Goal: Ask a question

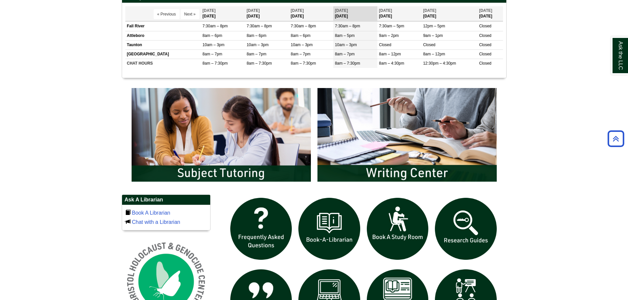
scroll to position [296, 0]
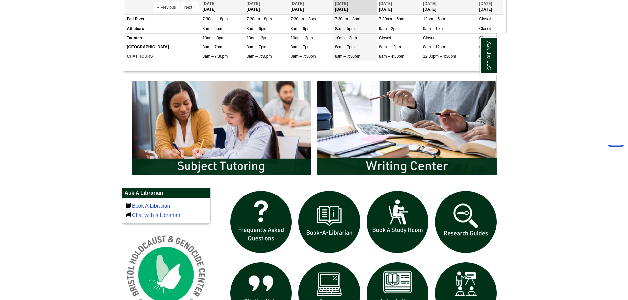
click at [291, 132] on div "Ask the LLC" at bounding box center [314, 150] width 628 height 300
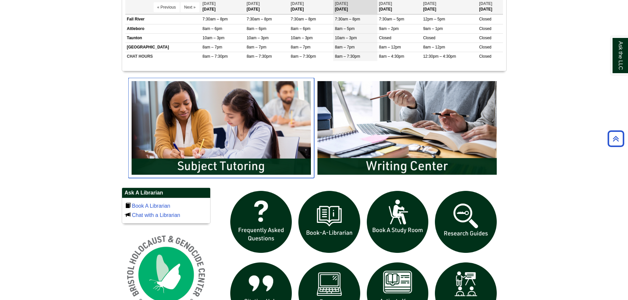
click at [253, 140] on img "slideshow" at bounding box center [221, 128] width 186 height 100
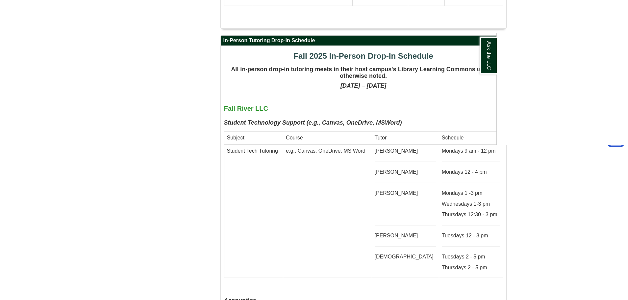
scroll to position [1580, 0]
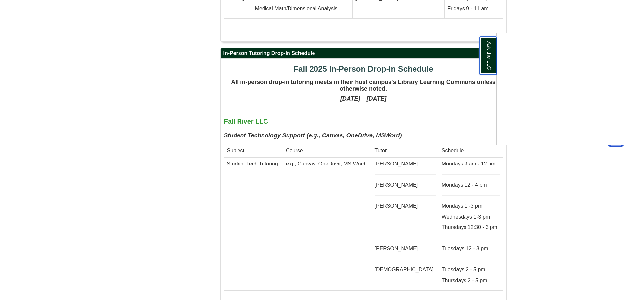
click at [486, 58] on link "Ask the LLC" at bounding box center [488, 56] width 17 height 38
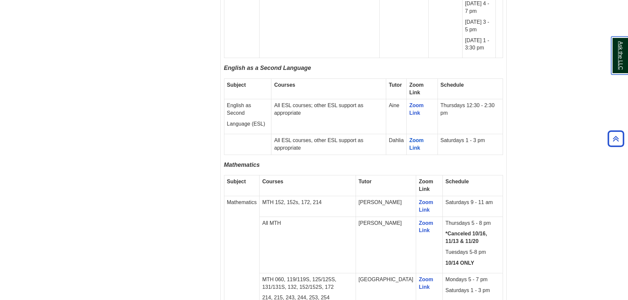
scroll to position [1086, 0]
